Goal: Transaction & Acquisition: Subscribe to service/newsletter

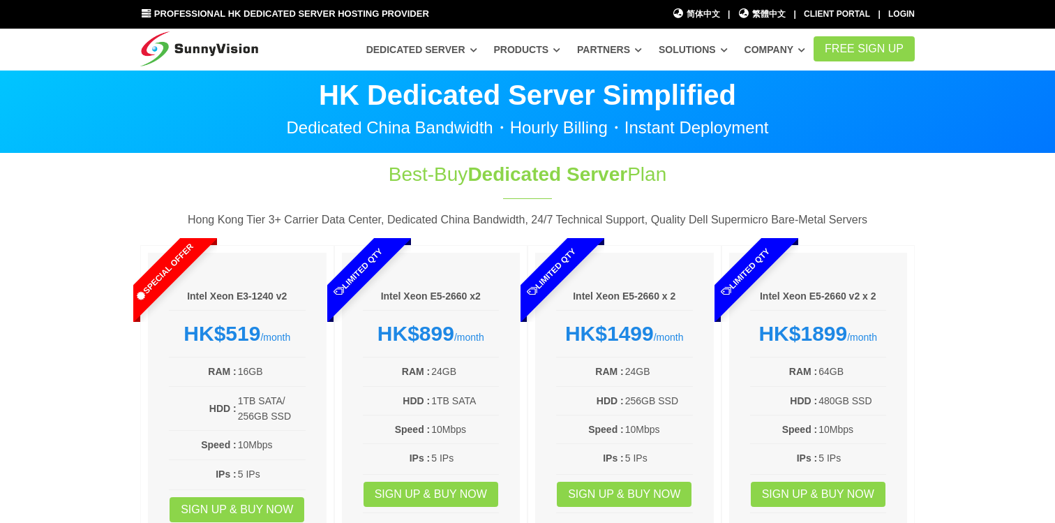
scroll to position [193, 0]
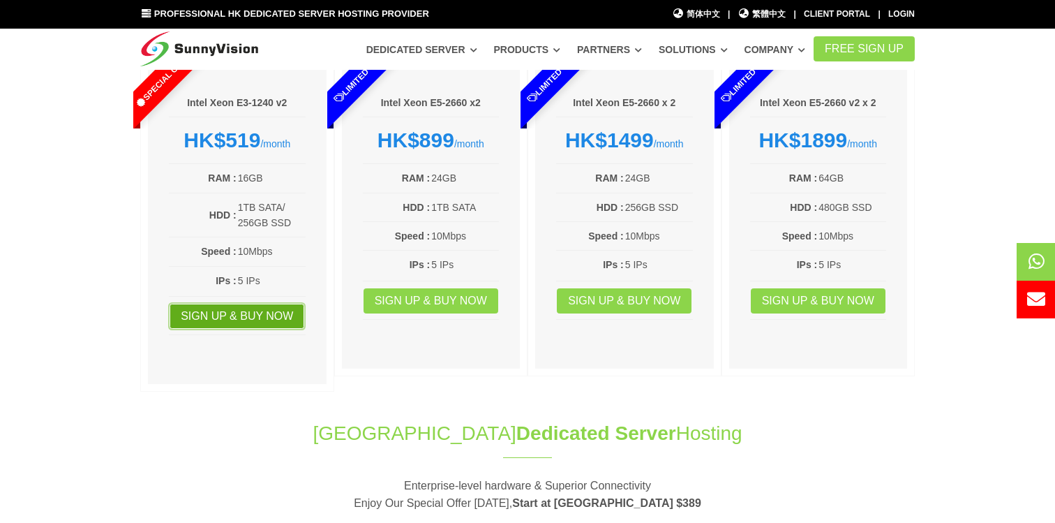
click at [265, 306] on link "Sign up & Buy Now" at bounding box center [237, 316] width 135 height 25
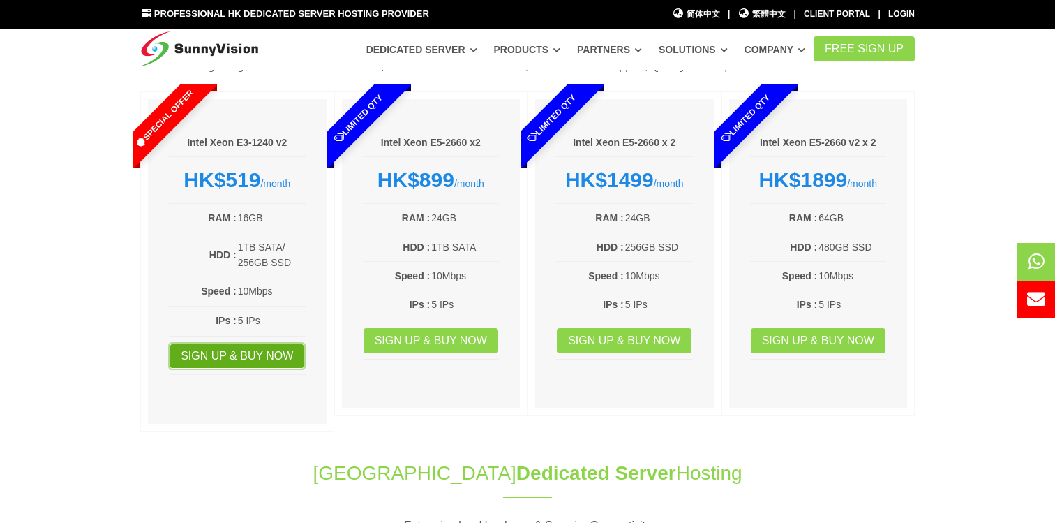
scroll to position [152, 0]
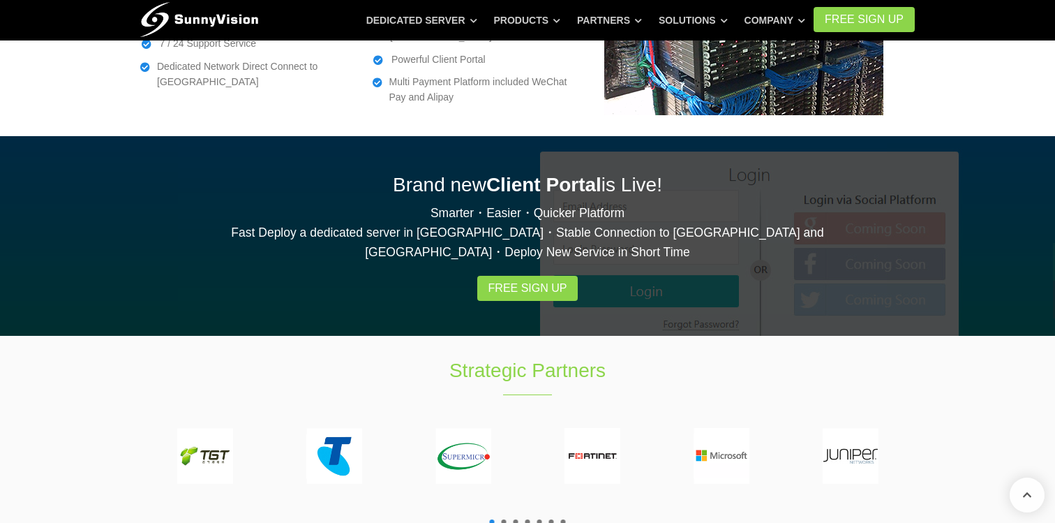
scroll to position [2698, 0]
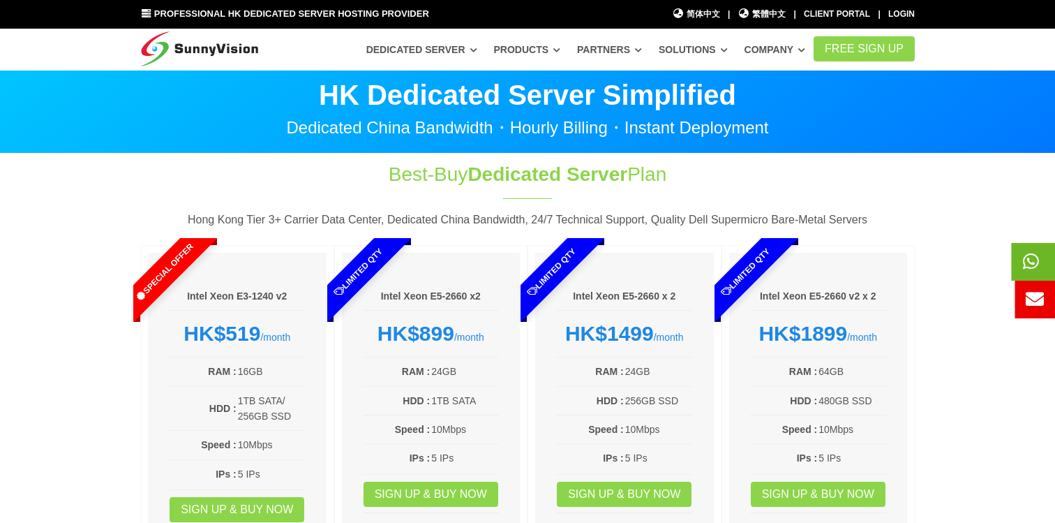
click at [1030, 272] on span at bounding box center [1055, 262] width 88 height 38
